Goal: Find specific page/section: Find specific page/section

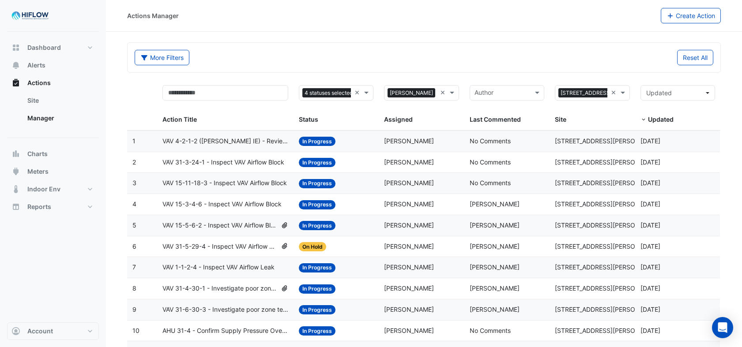
select select "***"
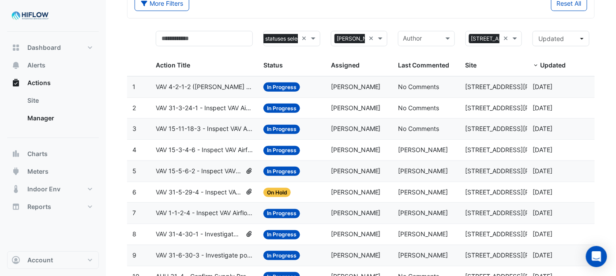
scroll to position [49, 0]
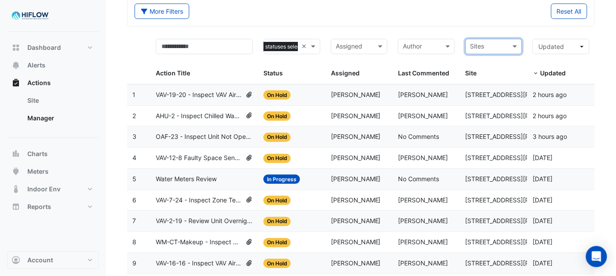
scroll to position [49, 0]
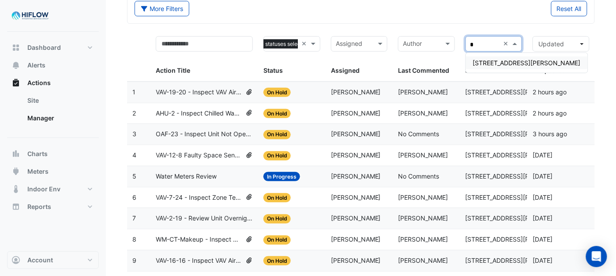
type input "**"
click at [499, 61] on span "[STREET_ADDRESS][PERSON_NAME]" at bounding box center [527, 63] width 108 height 8
click at [446, 24] on form "More Filters Reset All Status 4 statuses selected × Assigned Sites × [STREET_AD…" at bounding box center [361, 281] width 468 height 576
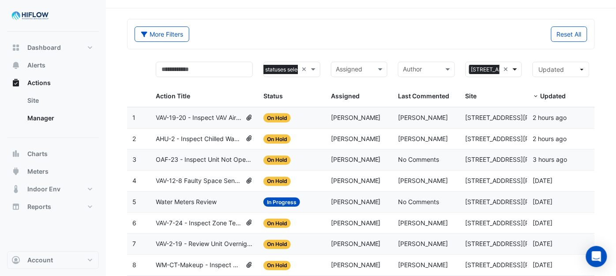
scroll to position [0, 12]
click at [517, 71] on span at bounding box center [516, 69] width 11 height 10
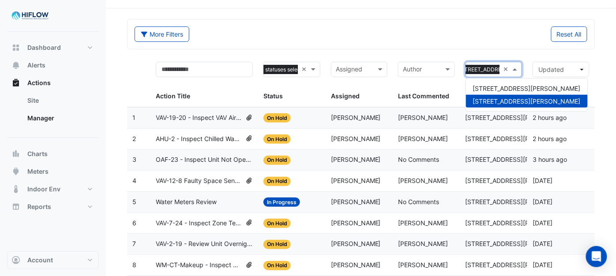
click at [494, 95] on div "[STREET_ADDRESS][PERSON_NAME]" at bounding box center [527, 101] width 122 height 13
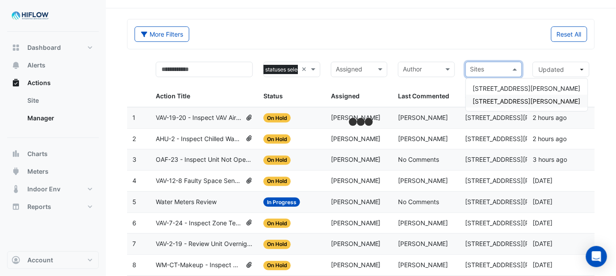
click at [494, 99] on span "[STREET_ADDRESS][PERSON_NAME]" at bounding box center [527, 102] width 108 height 8
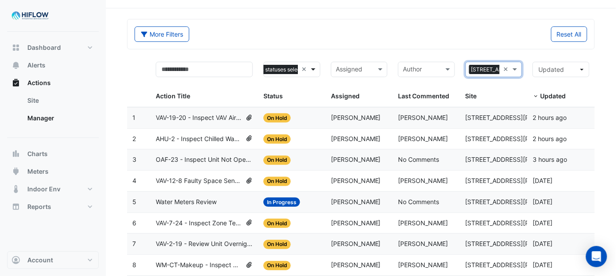
scroll to position [0, 27]
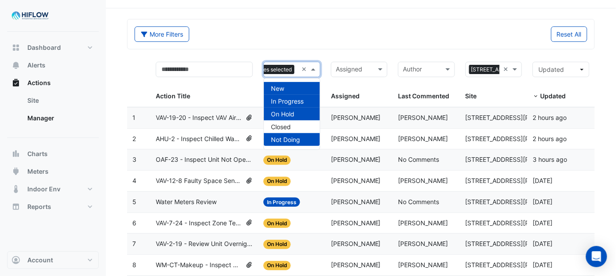
click at [316, 69] on span at bounding box center [314, 69] width 11 height 10
click at [296, 138] on span "Not Doing" at bounding box center [285, 140] width 29 height 8
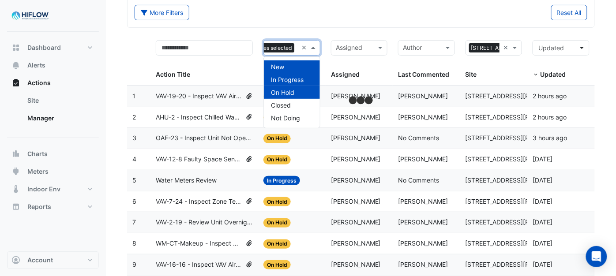
scroll to position [49, 0]
